Goal: Information Seeking & Learning: Learn about a topic

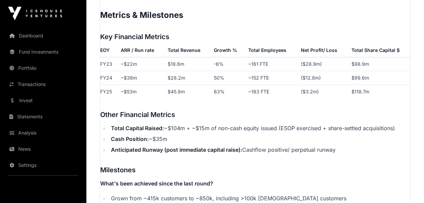
scroll to position [1137, 0]
click at [36, 99] on link "Invest" at bounding box center [43, 100] width 76 height 15
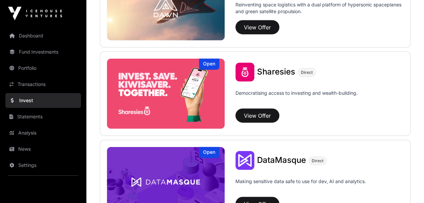
scroll to position [833, 0]
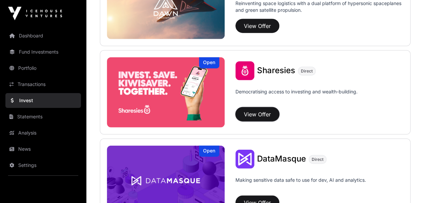
click at [258, 109] on button "View Offer" at bounding box center [258, 114] width 44 height 14
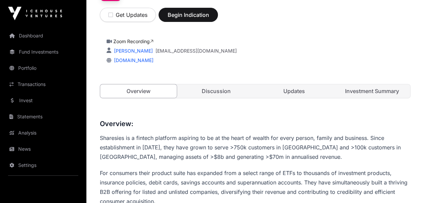
scroll to position [149, 0]
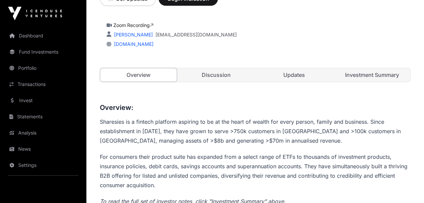
click at [200, 75] on link "Discussion" at bounding box center [216, 75] width 77 height 14
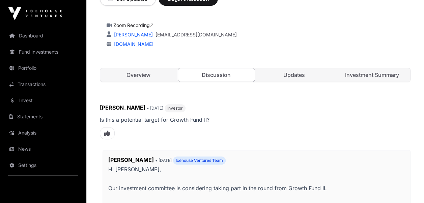
click at [200, 75] on link "Discussion" at bounding box center [216, 75] width 77 height 14
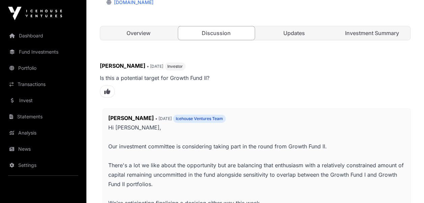
scroll to position [180, 0]
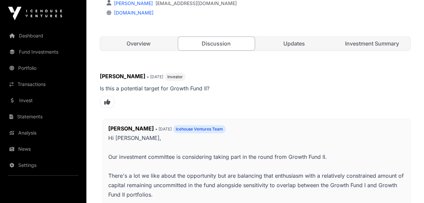
click at [290, 43] on link "Updates" at bounding box center [294, 44] width 77 height 14
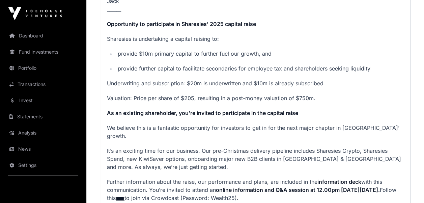
scroll to position [400, 0]
click at [290, 43] on p "**********" at bounding box center [255, 61] width 297 height 359
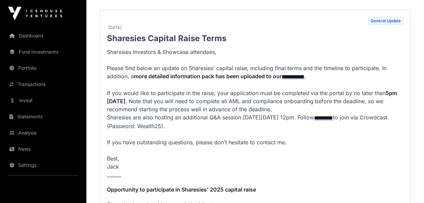
scroll to position [259, 0]
